Goal: Task Accomplishment & Management: Manage account settings

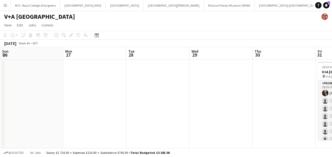
scroll to position [0, 133]
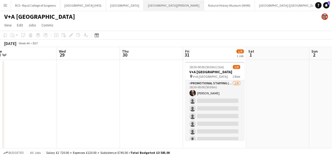
click at [148, 10] on button "[GEOGRAPHIC_DATA][PERSON_NAME] [GEOGRAPHIC_DATA] Close" at bounding box center [174, 5] width 60 height 10
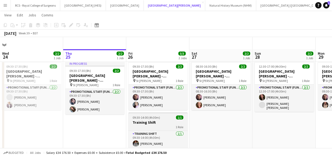
scroll to position [12, 0]
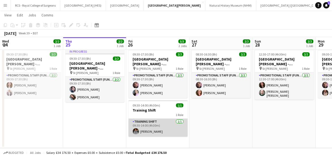
click at [151, 130] on app-card-role "Training shift 1/1 09:30-14:00 (4h30m) Gracie Jacobson" at bounding box center [157, 128] width 59 height 18
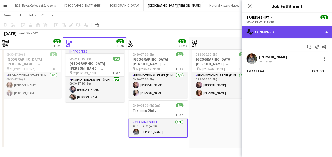
click at [321, 34] on div "single-neutral-actions-check-2 Confirmed" at bounding box center [287, 32] width 90 height 13
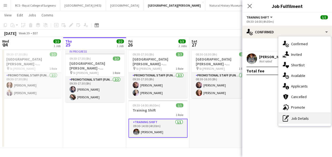
click at [302, 121] on div "pen-write Job Details" at bounding box center [304, 118] width 52 height 11
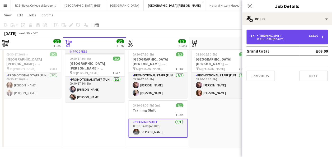
click at [289, 37] on div "1 x Training shift £63.00" at bounding box center [284, 36] width 67 height 4
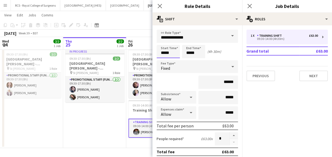
click at [163, 52] on input "*****" at bounding box center [168, 51] width 23 height 13
click at [194, 52] on input "*****" at bounding box center [193, 51] width 23 height 13
click at [190, 61] on div at bounding box center [188, 60] width 11 height 5
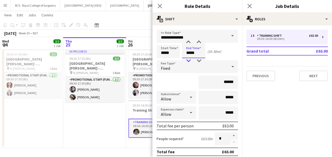
click at [190, 61] on div at bounding box center [188, 60] width 11 height 5
click at [186, 43] on div at bounding box center [188, 42] width 11 height 5
click at [202, 41] on div at bounding box center [199, 42] width 11 height 5
click at [202, 42] on div at bounding box center [199, 42] width 11 height 5
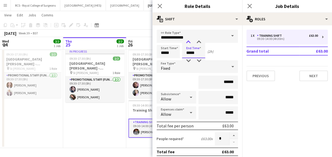
click at [185, 42] on div at bounding box center [188, 42] width 11 height 5
type input "*****"
click at [187, 59] on div at bounding box center [188, 60] width 11 height 5
click at [136, 21] on app-toolbar "Copy Paste Paste Ctrl+V Paste with crew Ctrl+Shift+V Paste linked Job Delete Gr…" at bounding box center [166, 25] width 332 height 9
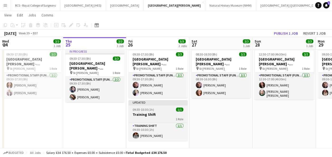
click at [170, 121] on app-job-card "Updated 09:30-10:30 (1h) 1/1 Training Shift 1 Role Training shift 1/1 09:30-10:…" at bounding box center [157, 120] width 59 height 41
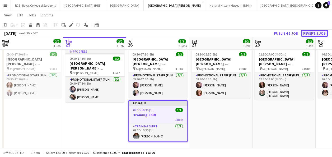
click at [315, 35] on button "Revert 1 job" at bounding box center [314, 33] width 27 height 7
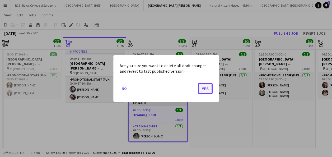
click at [205, 88] on button "Yes" at bounding box center [205, 88] width 15 height 11
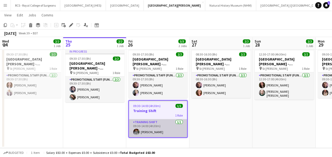
click at [168, 125] on app-card-role "Training shift 1/1 09:30-14:00 (4h30m) Gracie Jacobson" at bounding box center [158, 128] width 58 height 18
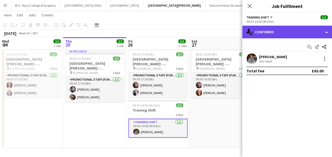
click at [320, 28] on div "single-neutral-actions-check-2 Confirmed" at bounding box center [287, 32] width 90 height 13
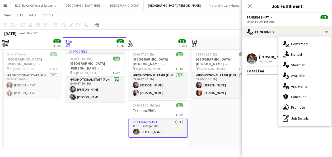
click at [217, 124] on app-date-cell "08:30-16:30 (8h) 2/2 St Giles Cathedral - Fundraising pin St Giles 1 Role Promo…" at bounding box center [220, 97] width 63 height 101
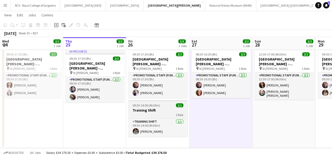
click at [177, 113] on span "1 Role" at bounding box center [180, 115] width 8 height 4
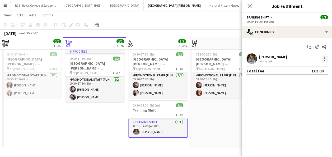
click at [326, 60] on div at bounding box center [324, 58] width 6 height 6
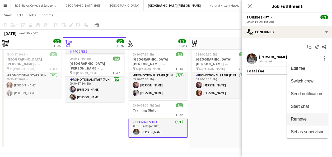
click at [307, 117] on span "Remove" at bounding box center [307, 119] width 33 height 5
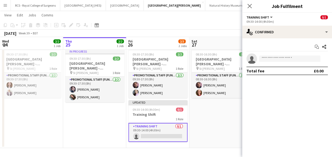
click at [221, 127] on app-date-cell "08:30-16:30 (8h) 2/2 St Giles Cathedral - Fundraising pin St Giles 1 Role Promo…" at bounding box center [220, 97] width 63 height 101
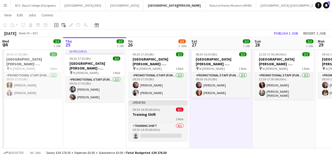
click at [163, 114] on h3 "Training Shift" at bounding box center [157, 114] width 59 height 5
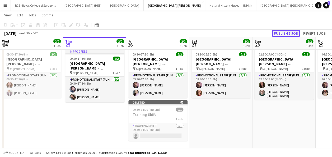
click at [284, 31] on button "Publish 1 job" at bounding box center [286, 33] width 28 height 7
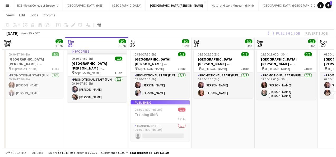
scroll to position [0, 0]
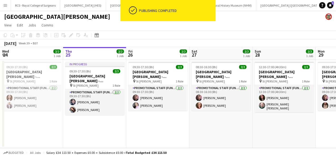
click at [227, 36] on app-toolbar "Copy Paste Paste Ctrl+V Paste with crew Ctrl+Shift+V Paste linked Job Delete Gr…" at bounding box center [168, 35] width 336 height 9
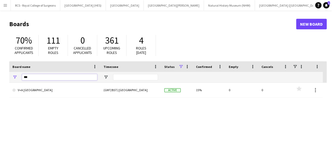
click at [45, 76] on input "***" at bounding box center [59, 77] width 75 height 6
type input "*"
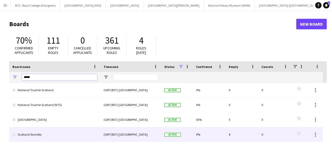
type input "*****"
click at [46, 132] on link "Scotland Standby" at bounding box center [54, 134] width 85 height 15
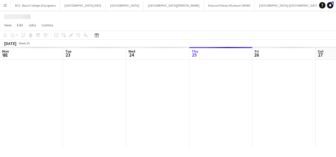
scroll to position [0, 25]
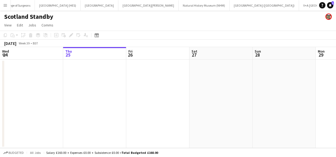
click at [151, 99] on app-date-cell at bounding box center [157, 104] width 63 height 88
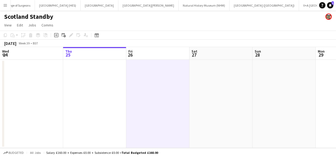
click at [166, 72] on app-date-cell at bounding box center [157, 104] width 63 height 88
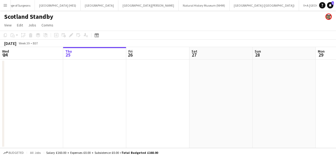
click at [165, 72] on app-date-cell at bounding box center [157, 104] width 63 height 88
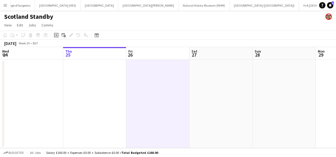
click at [57, 33] on icon "Add job" at bounding box center [56, 35] width 4 height 4
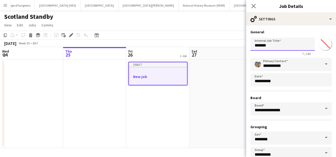
click at [286, 49] on input "*******" at bounding box center [282, 44] width 64 height 13
click at [204, 35] on app-toolbar "Copy Paste Paste Ctrl+V Paste with crew Ctrl+Shift+V Paste linked Job Delete Gr…" at bounding box center [168, 35] width 336 height 9
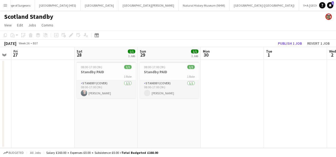
scroll to position [0, 192]
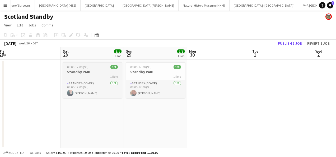
click at [88, 67] on div "08:00-17:00 (9h) 1/1" at bounding box center [92, 67] width 59 height 4
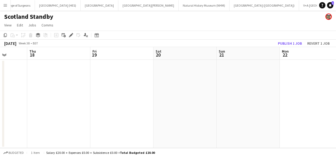
scroll to position [0, 181]
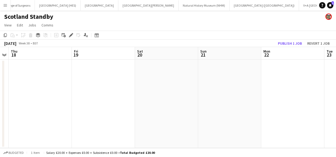
click at [211, 70] on app-date-cell at bounding box center [229, 104] width 63 height 88
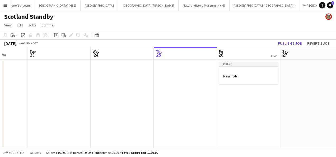
scroll to position [0, 224]
click at [233, 81] on div at bounding box center [248, 80] width 59 height 4
click at [233, 81] on app-date-cell at bounding box center [248, 104] width 63 height 88
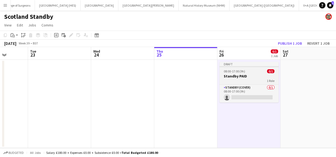
click at [233, 81] on div "1 Role" at bounding box center [248, 80] width 59 height 4
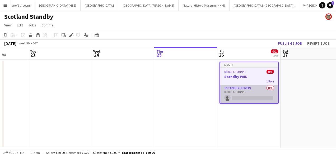
click at [239, 91] on app-card-role "Standby (cover) 0/1 08:00-17:00 (9h) single-neutral-actions" at bounding box center [249, 94] width 58 height 18
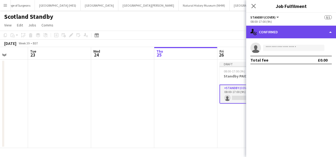
click at [308, 32] on div "single-neutral-actions-check-2 Confirmed" at bounding box center [291, 32] width 90 height 13
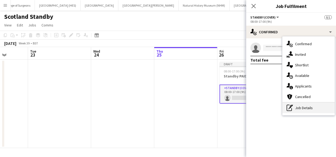
click at [300, 110] on div "pen-write Job Details" at bounding box center [308, 107] width 52 height 11
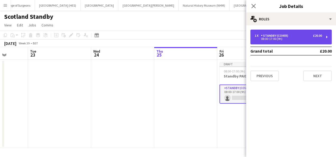
click at [308, 33] on div "1 x Standby (cover) £20.00 08:00-17:00 (9h)" at bounding box center [290, 37] width 81 height 15
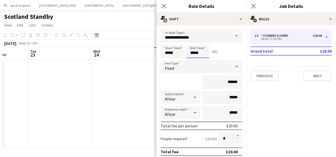
click at [197, 51] on input "*****" at bounding box center [197, 51] width 23 height 13
click at [193, 58] on div at bounding box center [192, 60] width 11 height 5
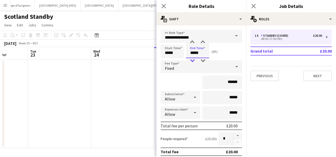
click at [193, 58] on div at bounding box center [192, 60] width 11 height 5
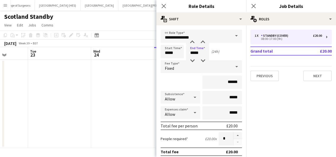
click at [218, 51] on div "(24h)" at bounding box center [215, 51] width 8 height 5
click at [198, 50] on input "*****" at bounding box center [197, 51] width 23 height 13
type input "*****"
click at [192, 43] on div at bounding box center [192, 42] width 11 height 5
click at [212, 53] on div "(1h)" at bounding box center [214, 51] width 6 height 5
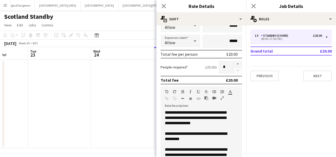
scroll to position [91, 0]
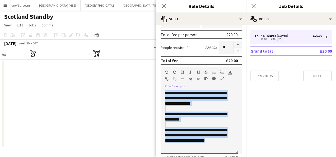
drag, startPoint x: 220, startPoint y: 141, endPoint x: 165, endPoint y: 91, distance: 73.7
click at [165, 91] on div "**********" at bounding box center [199, 121] width 77 height 63
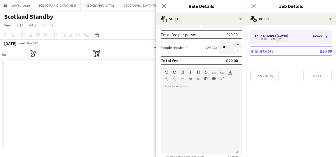
click at [159, 67] on form "**********" at bounding box center [201, 89] width 90 height 302
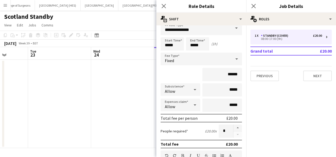
scroll to position [0, 0]
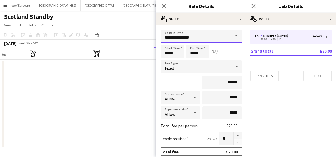
click at [217, 38] on input "**********" at bounding box center [201, 36] width 81 height 13
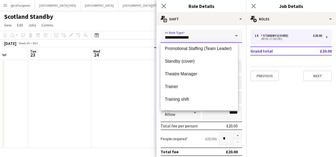
scroll to position [406, 0]
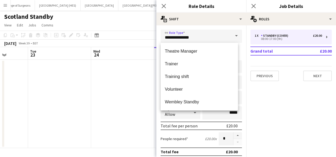
click at [264, 125] on mat-expansion-panel "pencil3 General details 1 x Standby (cover) £20.00 08:00-17:00 (9h) Grand total…" at bounding box center [291, 91] width 90 height 132
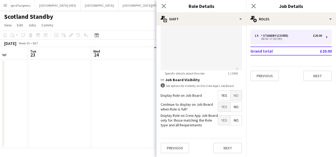
scroll to position [122, 0]
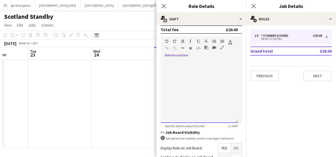
click at [186, 72] on div at bounding box center [199, 90] width 77 height 63
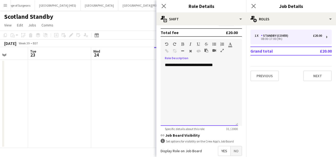
scroll to position [175, 0]
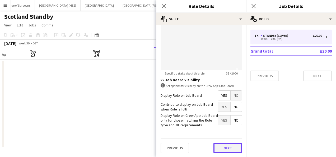
click at [230, 150] on button "Next" at bounding box center [227, 148] width 29 height 11
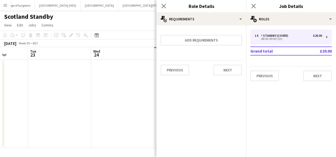
scroll to position [0, 0]
click at [314, 72] on button "Next" at bounding box center [317, 76] width 29 height 11
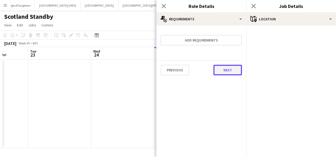
click at [224, 67] on button "Next" at bounding box center [227, 70] width 29 height 11
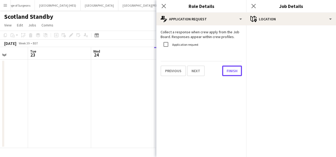
click at [224, 67] on button "Finish" at bounding box center [232, 71] width 20 height 11
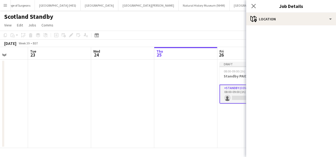
click at [230, 97] on app-card-role "Standby (cover) 0/1 08:00-09:00 (1h) single-neutral-actions" at bounding box center [248, 94] width 59 height 19
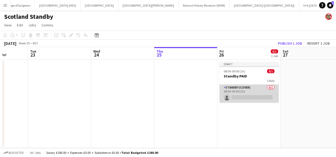
click at [234, 96] on app-card-role "Standby (cover) 0/1 08:00-09:00 (1h) single-neutral-actions" at bounding box center [248, 94] width 59 height 18
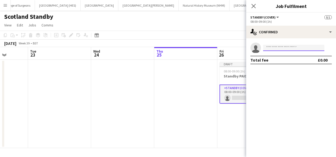
click at [280, 48] on input at bounding box center [293, 48] width 61 height 6
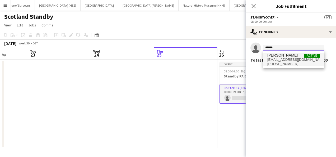
type input "******"
click at [282, 63] on span "+15037288418" at bounding box center [293, 64] width 53 height 4
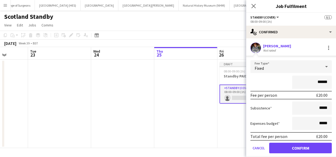
scroll to position [16, 0]
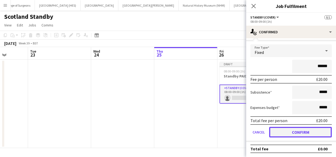
click at [300, 132] on button "Confirm" at bounding box center [300, 132] width 63 height 11
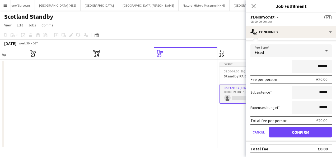
scroll to position [0, 0]
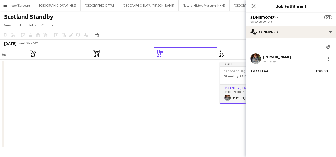
click at [228, 17] on div "Scotland Standby" at bounding box center [168, 16] width 336 height 10
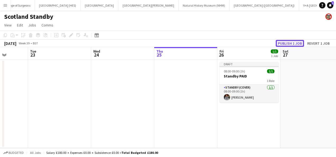
click at [287, 40] on button "Publish 1 job" at bounding box center [290, 43] width 28 height 7
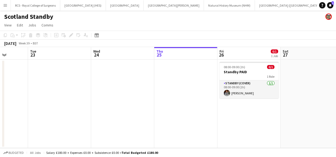
click at [252, 36] on app-toolbar "Copy Paste Paste Ctrl+V Paste with crew Ctrl+Shift+V Paste linked Job Delete Gr…" at bounding box center [168, 35] width 336 height 9
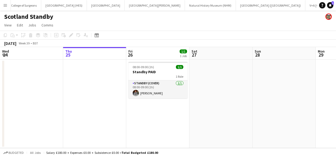
click at [180, 30] on app-page-menu "View Day view expanded Day view collapsed Month view Date picker Jump to [DATE]…" at bounding box center [168, 26] width 336 height 10
click at [133, 7] on button "[GEOGRAPHIC_DATA][PERSON_NAME] [GEOGRAPHIC_DATA] Close" at bounding box center [155, 5] width 60 height 10
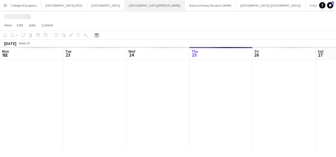
scroll to position [0, 126]
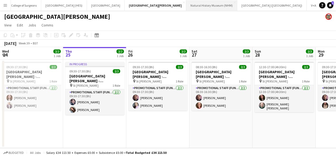
click at [186, 7] on button "Natural History Museum (NHM) Close" at bounding box center [211, 5] width 51 height 10
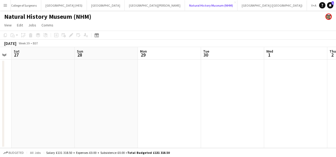
scroll to position [0, 195]
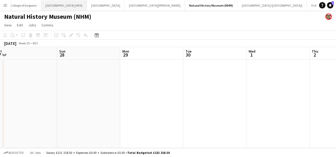
click at [61, 5] on button "[GEOGRAPHIC_DATA] (HES) Close" at bounding box center [64, 5] width 46 height 10
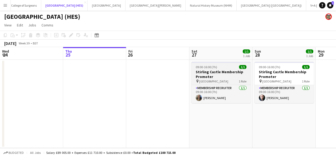
scroll to position [0, 161]
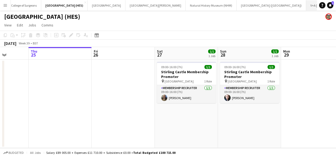
click at [306, 10] on button "V+A Dundee Close" at bounding box center [328, 5] width 44 height 10
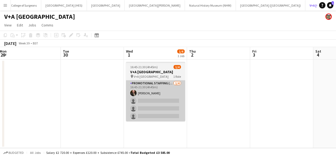
scroll to position [0, 191]
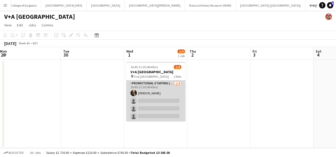
click at [159, 111] on app-card-role "Promotional Staffing (Exhibition Host) [DATE] 16:45-21:30 (4h45m) [PERSON_NAME]…" at bounding box center [155, 100] width 59 height 41
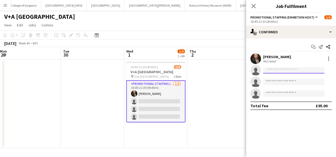
click at [268, 68] on input at bounding box center [293, 70] width 61 height 6
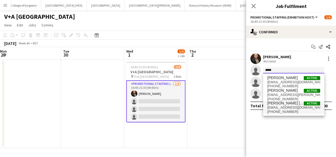
type input "*****"
click at [294, 105] on span "[PERSON_NAME] [PERSON_NAME]" at bounding box center [285, 103] width 36 height 4
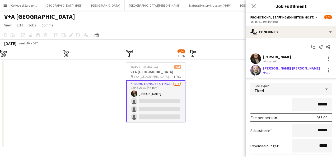
scroll to position [62, 0]
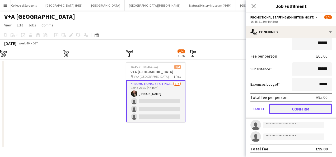
click at [288, 108] on button "Confirm" at bounding box center [300, 109] width 63 height 11
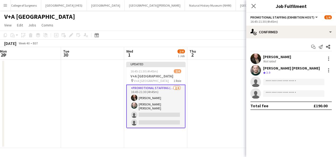
scroll to position [0, 0]
click at [293, 81] on input at bounding box center [293, 82] width 61 height 6
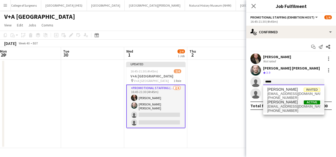
type input "*****"
click at [292, 109] on span "[PHONE_NUMBER]" at bounding box center [293, 111] width 53 height 4
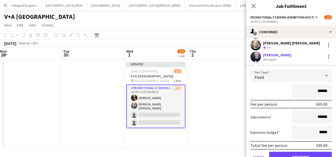
scroll to position [62, 0]
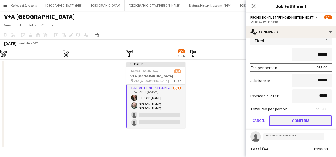
click at [291, 125] on button "Confirm" at bounding box center [300, 120] width 63 height 11
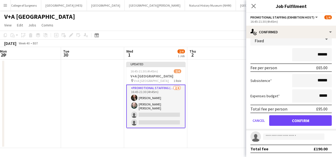
scroll to position [0, 0]
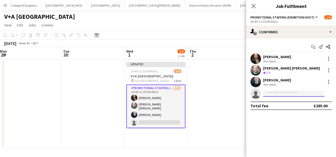
click at [280, 92] on input at bounding box center [293, 93] width 61 height 6
click at [194, 29] on app-page-menu "View Day view expanded Day view collapsed Month view Date picker Jump to [DATE]…" at bounding box center [168, 26] width 336 height 10
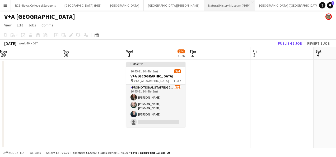
scroll to position [0, 25]
click at [170, 29] on app-page-menu "View Day view expanded Day view collapsed Month view Date picker Jump to [DATE]…" at bounding box center [168, 26] width 336 height 10
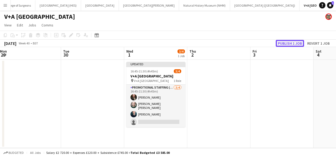
click at [296, 43] on button "Publish 1 job" at bounding box center [290, 43] width 28 height 7
